Goal: Find contact information: Find contact information

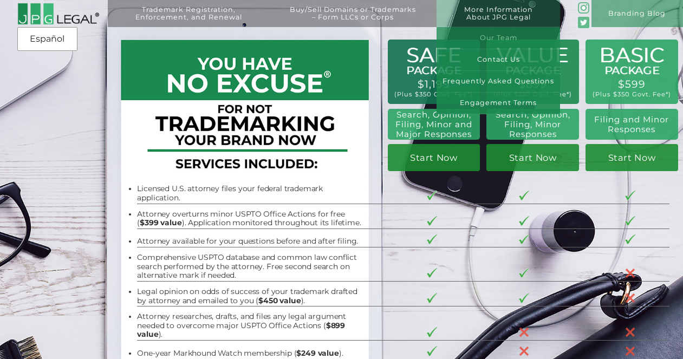
click at [497, 37] on link "Our Team" at bounding box center [497, 38] width 123 height 22
click at [494, 56] on link "Contact Us" at bounding box center [497, 60] width 123 height 22
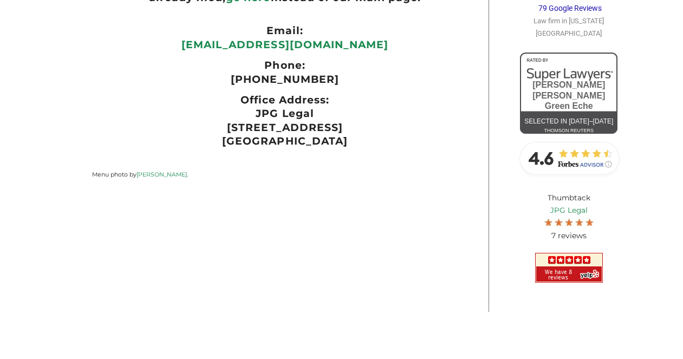
scroll to position [258, 0]
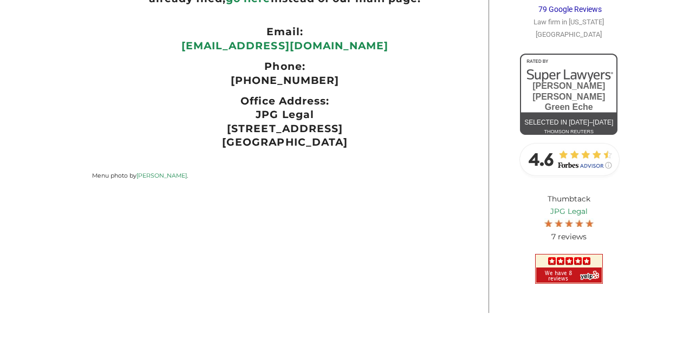
click at [578, 254] on img at bounding box center [569, 269] width 68 height 30
click at [575, 140] on img at bounding box center [568, 159] width 108 height 43
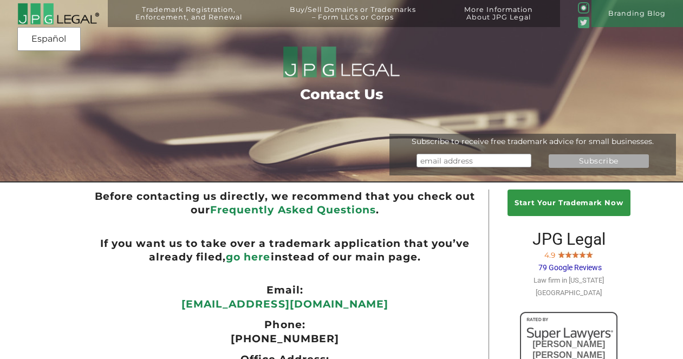
scroll to position [0, 0]
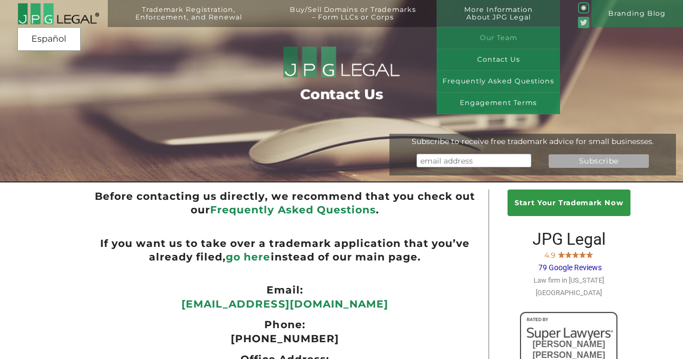
click at [505, 34] on link "Our Team" at bounding box center [497, 38] width 123 height 22
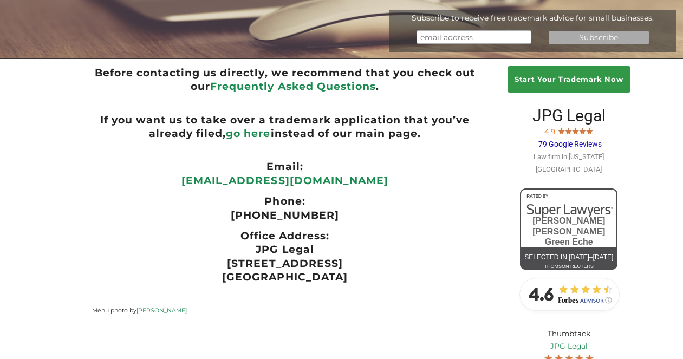
scroll to position [123, 0]
